Goal: Task Accomplishment & Management: Use online tool/utility

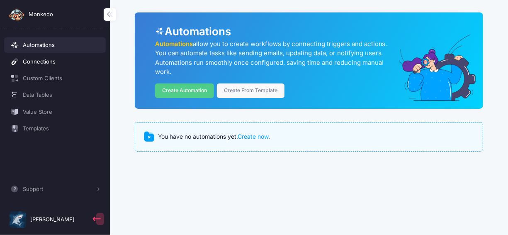
click at [52, 64] on span "Connections" at bounding box center [62, 62] width 78 height 8
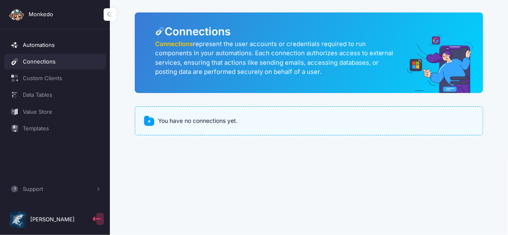
click at [50, 48] on span "Automations" at bounding box center [62, 45] width 78 height 8
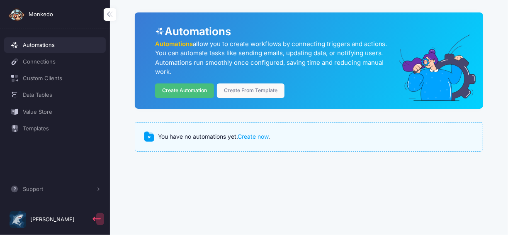
click at [188, 92] on link "Create Automation" at bounding box center [184, 90] width 59 height 15
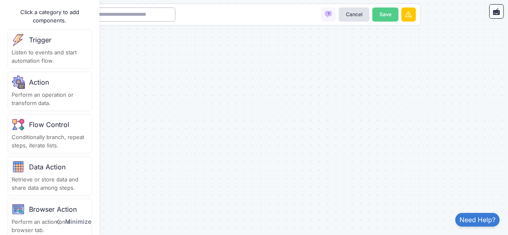
click at [158, 17] on input at bounding box center [134, 14] width 83 height 15
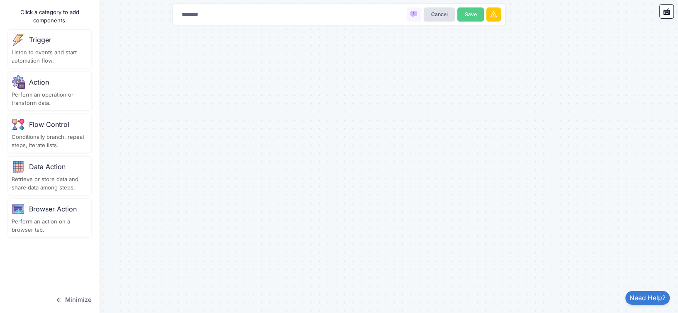
type input "********"
click at [81, 234] on button "Minimize" at bounding box center [73, 300] width 37 height 18
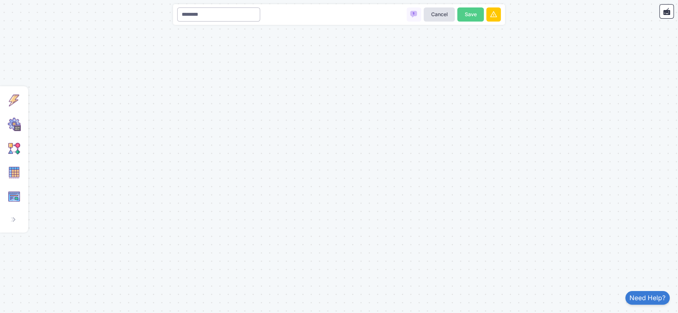
drag, startPoint x: 226, startPoint y: 13, endPoint x: 180, endPoint y: 14, distance: 46.5
click at [180, 14] on input "********" at bounding box center [218, 14] width 83 height 15
type input "********"
click at [465, 10] on button "Save" at bounding box center [470, 14] width 27 height 15
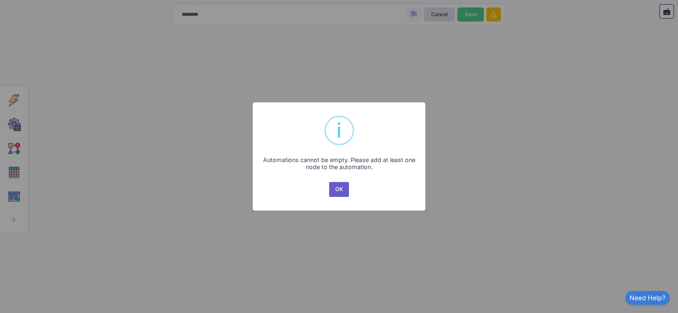
click at [336, 190] on button "OK" at bounding box center [339, 189] width 20 height 15
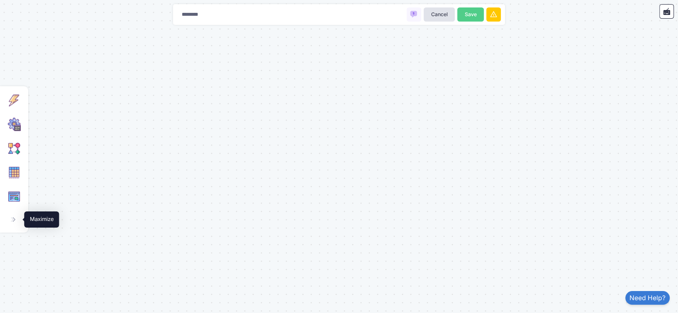
click at [17, 220] on span at bounding box center [17, 220] width 0 height 8
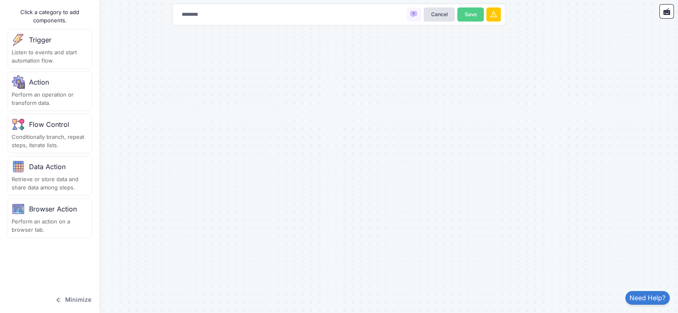
click at [49, 86] on div "Action" at bounding box center [50, 82] width 76 height 13
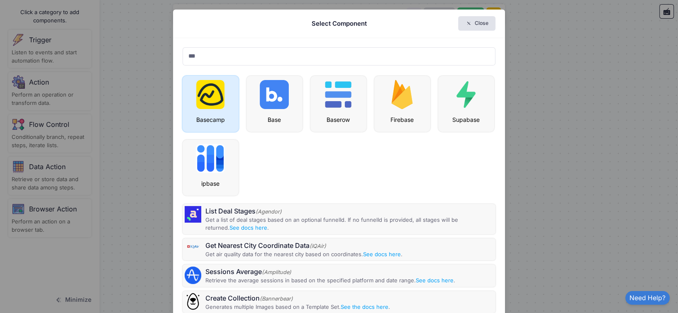
type input "***"
click at [220, 98] on img at bounding box center [210, 94] width 28 height 29
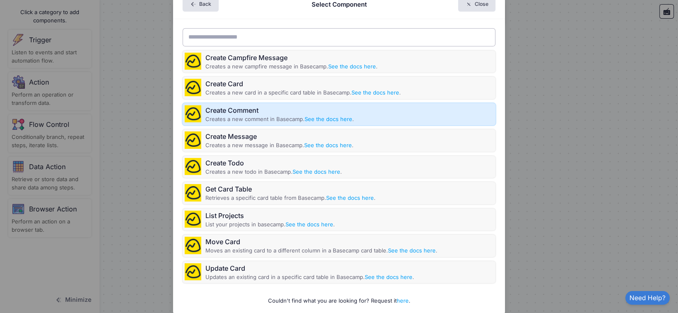
scroll to position [30, 0]
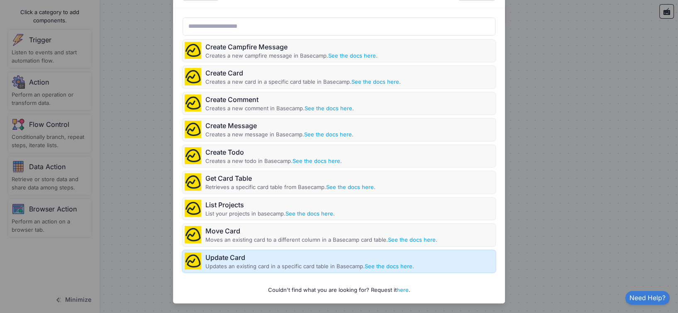
click at [259, 234] on div "Update Card" at bounding box center [309, 258] width 209 height 10
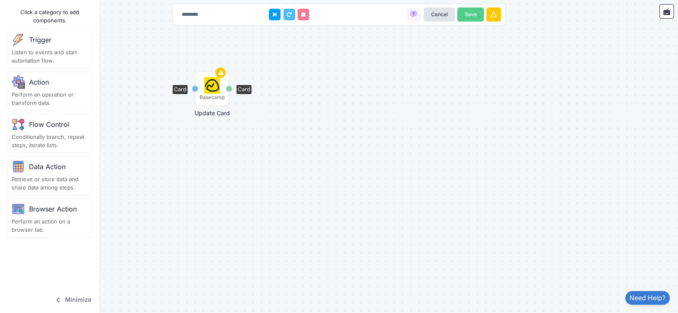
click at [212, 89] on img at bounding box center [212, 85] width 16 height 17
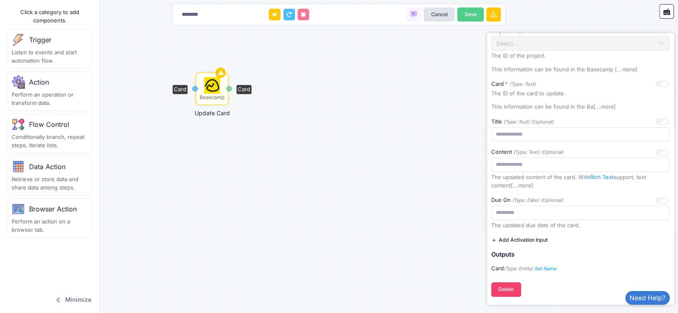
scroll to position [0, 0]
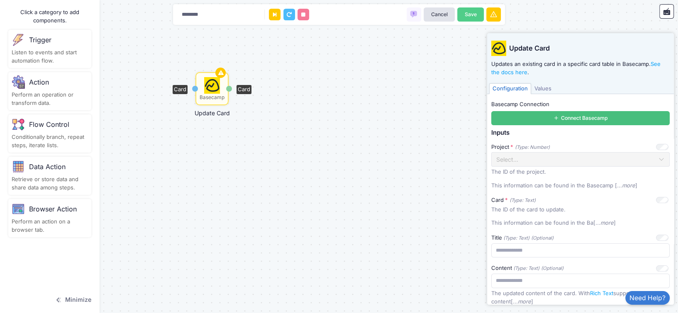
click at [508, 121] on icon at bounding box center [556, 118] width 6 height 6
click at [508, 119] on button "Connect Basecamp" at bounding box center [580, 118] width 178 height 15
